Goal: Find specific page/section: Find specific page/section

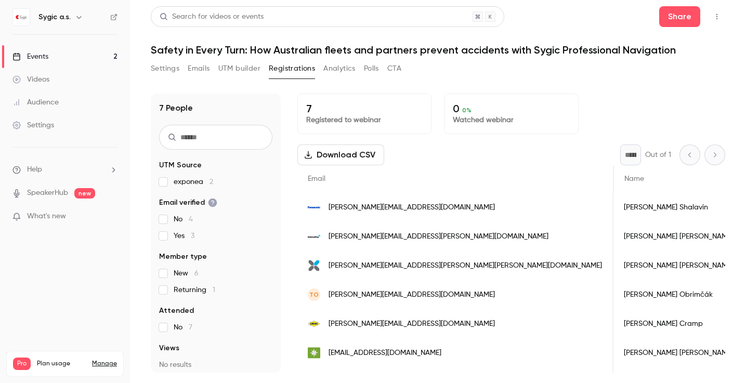
scroll to position [0, 2]
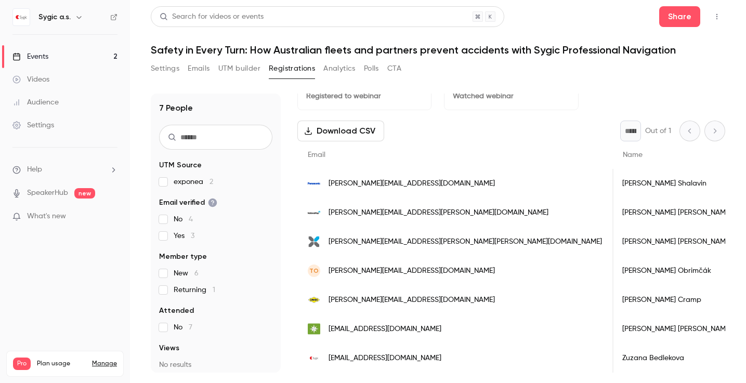
click at [45, 55] on div "Events" at bounding box center [30, 56] width 36 height 10
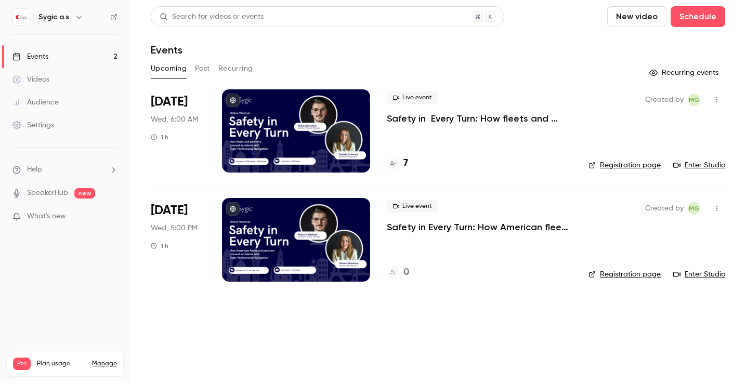
click at [320, 121] on div at bounding box center [296, 130] width 148 height 83
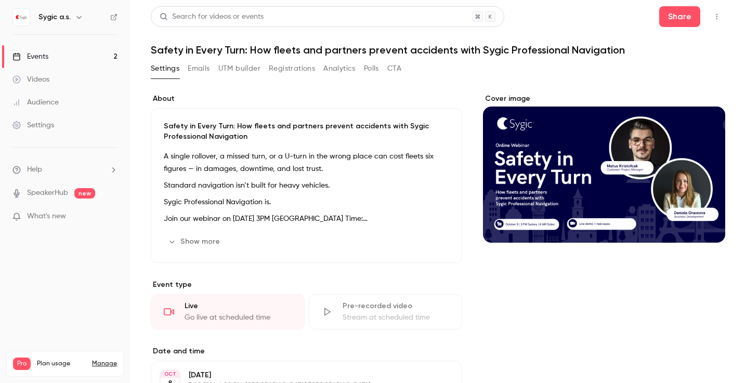
click at [201, 237] on button "Show more" at bounding box center [195, 241] width 62 height 17
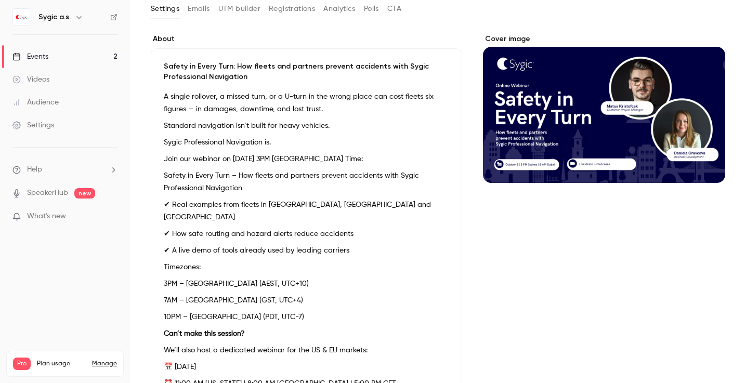
scroll to position [166, 0]
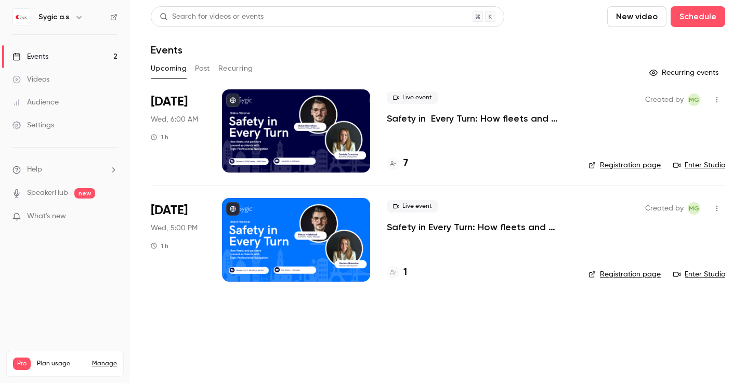
click at [402, 166] on div "7" at bounding box center [397, 163] width 21 height 14
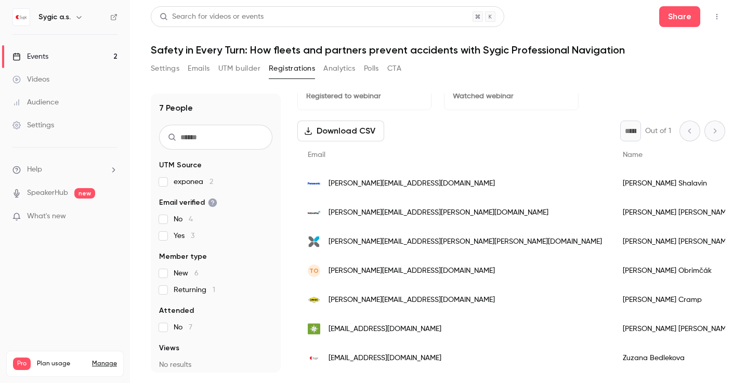
scroll to position [24, 0]
